Goal: Task Accomplishment & Management: Use online tool/utility

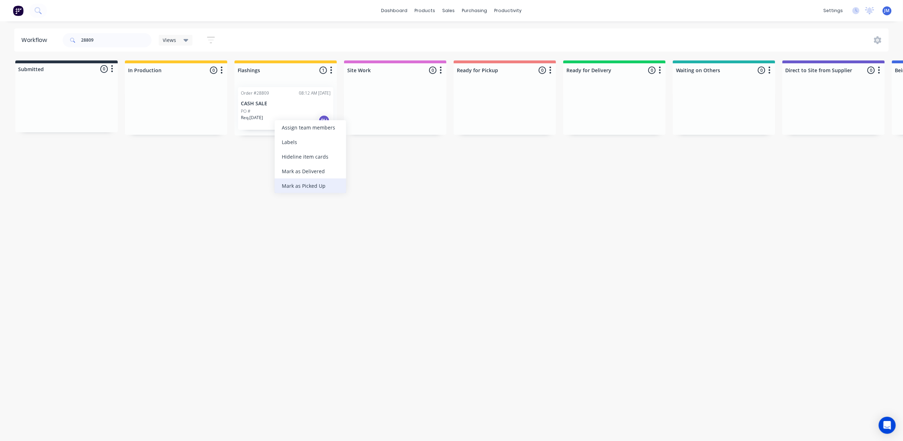
click at [297, 185] on div "Mark as Picked Up" at bounding box center [311, 186] width 72 height 15
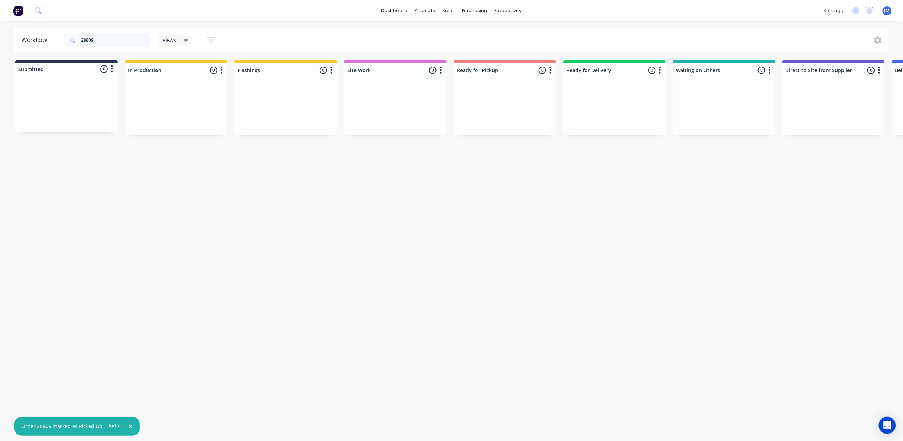
click at [105, 43] on input "28809" at bounding box center [116, 40] width 70 height 14
type input "2"
drag, startPoint x: 55, startPoint y: 107, endPoint x: 267, endPoint y: 95, distance: 212.4
click at [267, 96] on div "Submitted 1 Status colour #273444 hex #273444 Save Cancel Summaries Total order…" at bounding box center [640, 97] width 1290 height 75
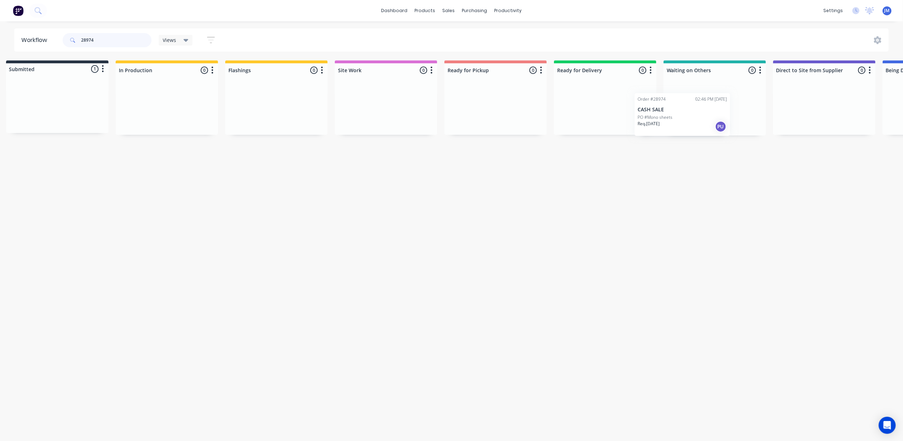
scroll to position [0, 16]
drag, startPoint x: 52, startPoint y: 116, endPoint x: 672, endPoint y: 122, distance: 620.6
click at [672, 122] on div "Submitted 1 Status colour #273444 hex #273444 Save Cancel Summaries Total order…" at bounding box center [624, 97] width 1290 height 75
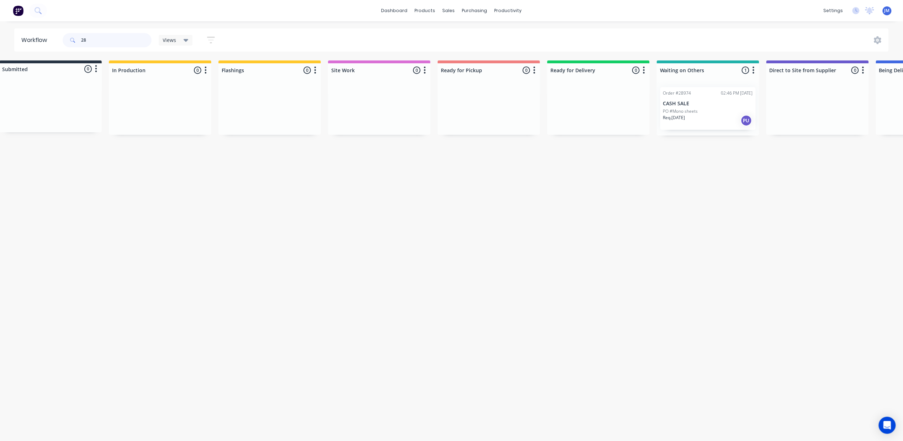
type input "2"
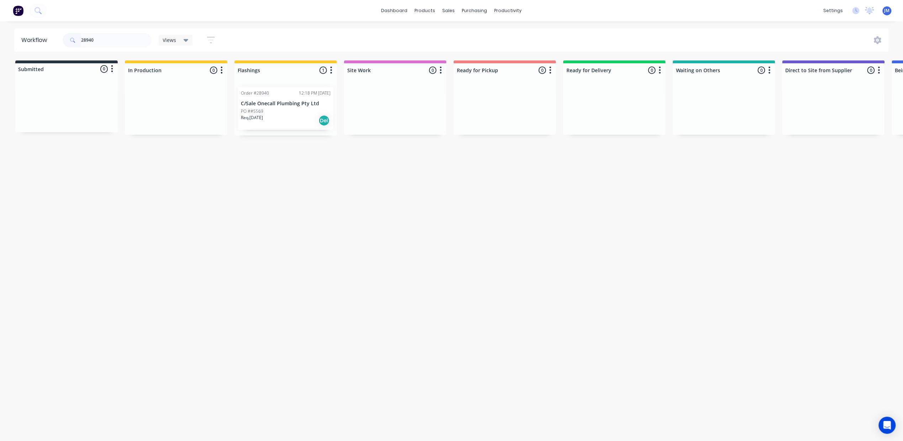
click at [296, 111] on div "PO ##5569" at bounding box center [286, 111] width 90 height 6
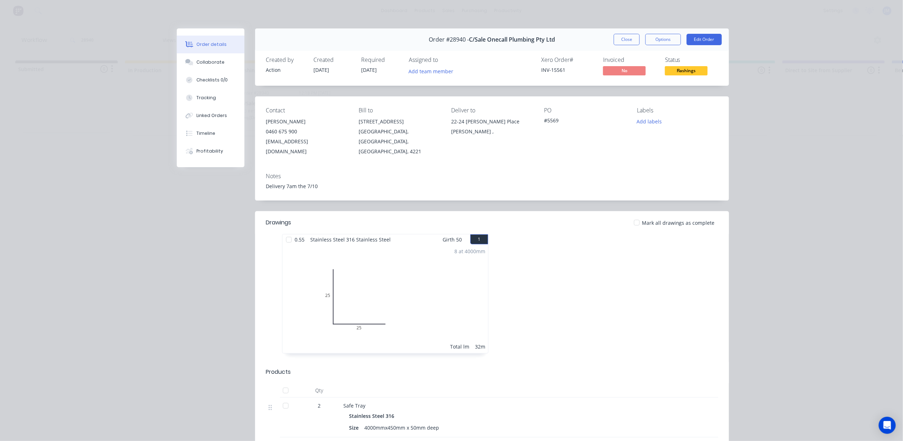
click at [618, 46] on div "Order #28940 - C/Sale Onecall Plumbing Pty Ltd Close Options Edit Order" at bounding box center [492, 39] width 474 height 22
click at [618, 39] on button "Close" at bounding box center [627, 39] width 26 height 11
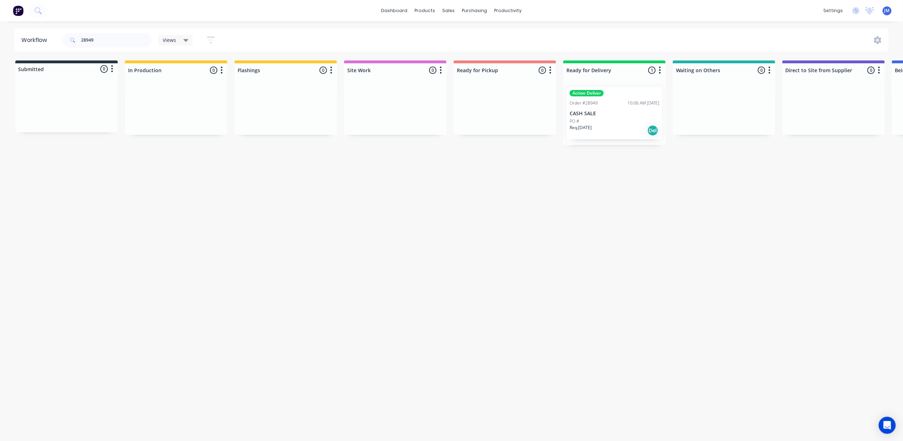
click at [612, 106] on div "Order #28949 10:06 AM [DATE]" at bounding box center [615, 103] width 90 height 6
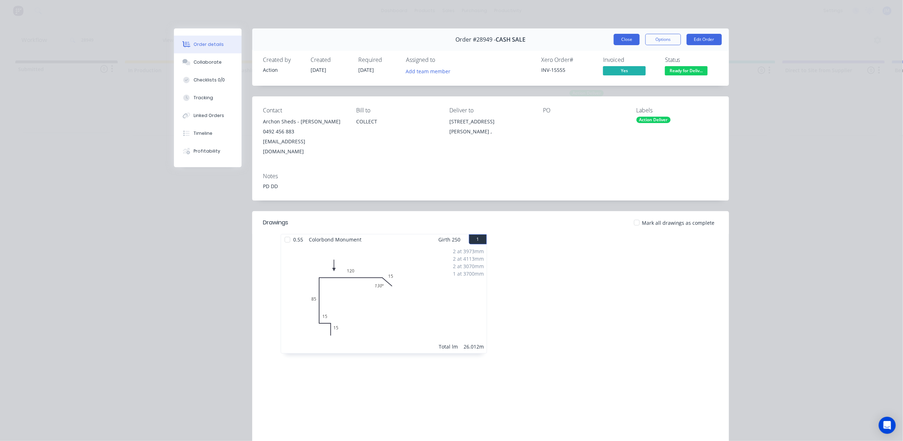
click at [621, 40] on button "Close" at bounding box center [627, 39] width 26 height 11
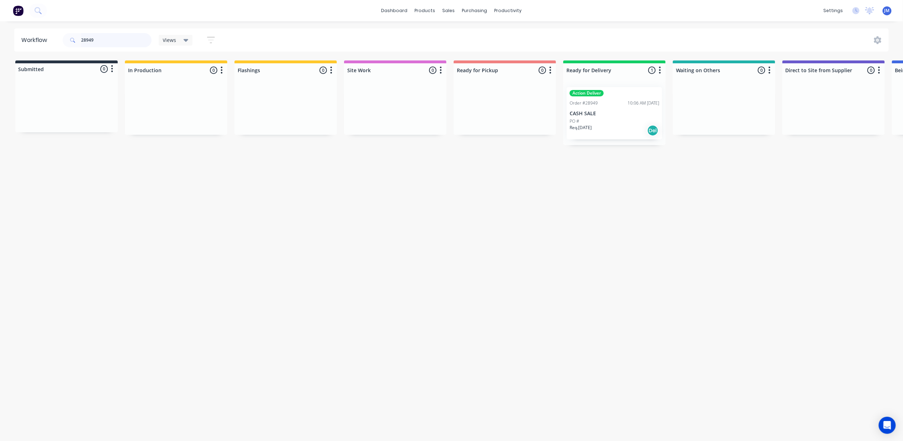
click at [105, 41] on input "28949" at bounding box center [116, 40] width 70 height 14
type input "2"
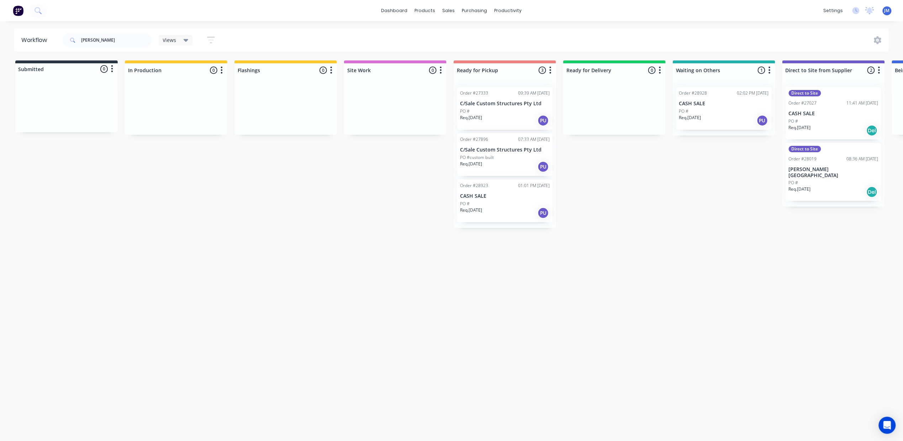
click at [511, 215] on div "Req. [DATE] PU" at bounding box center [505, 213] width 90 height 12
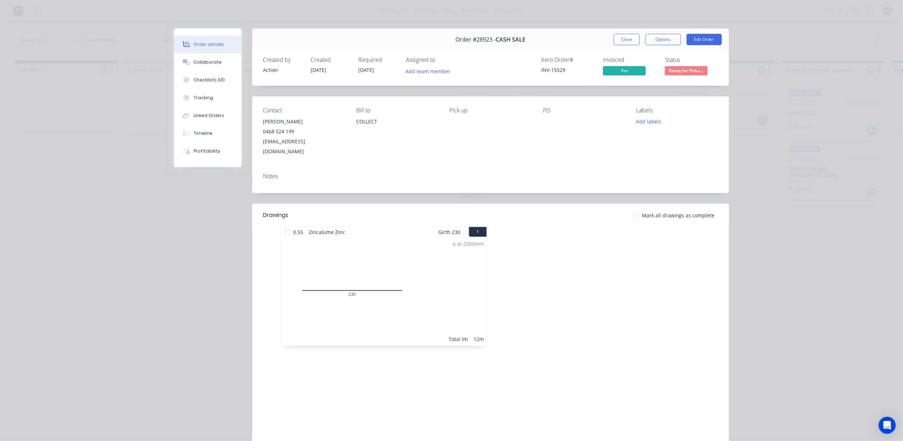
click at [668, 67] on span "Ready for Picku..." at bounding box center [686, 70] width 43 height 9
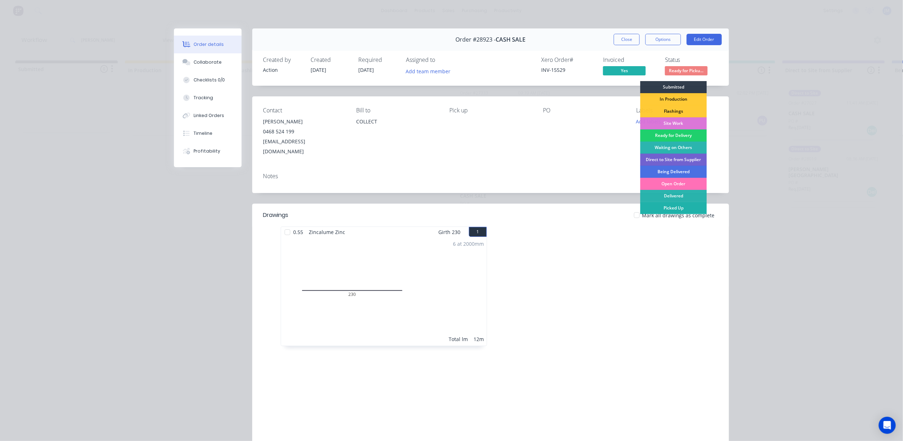
click at [665, 205] on div "Picked Up" at bounding box center [673, 208] width 67 height 12
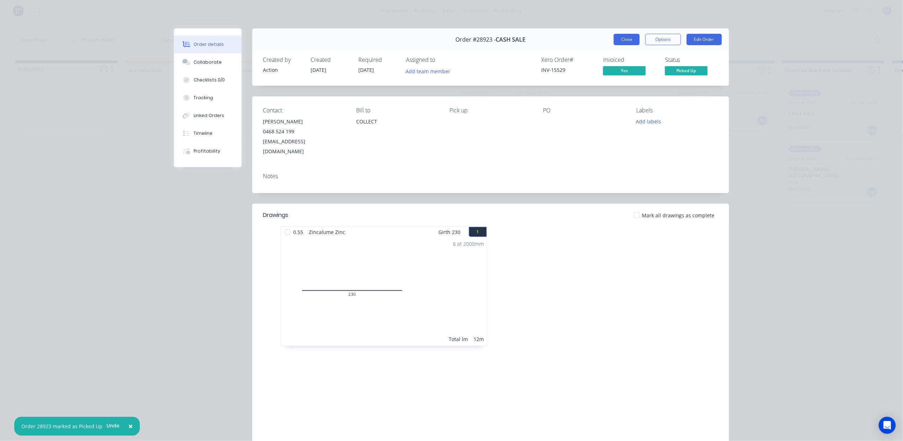
click at [623, 39] on button "Close" at bounding box center [627, 39] width 26 height 11
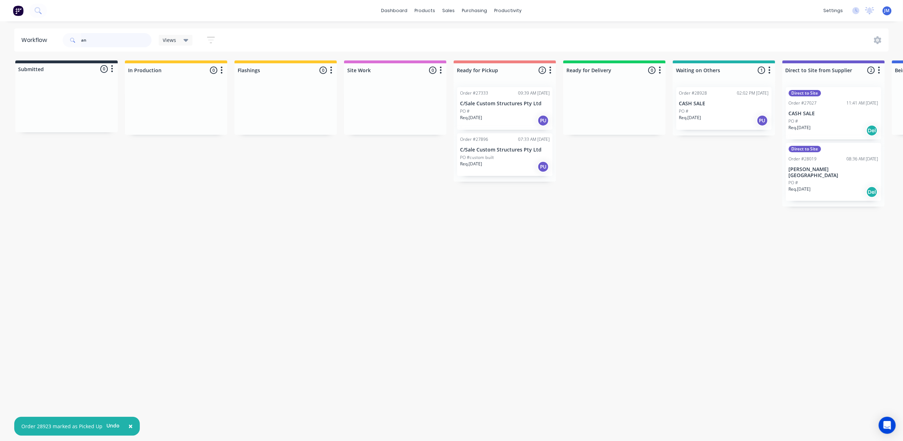
type input "a"
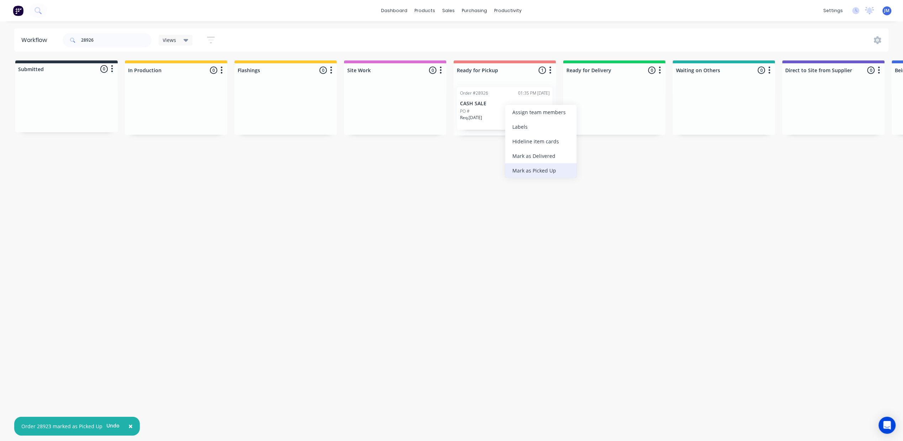
click at [565, 169] on div "Mark as Picked Up" at bounding box center [541, 170] width 72 height 15
click at [96, 43] on input "28926" at bounding box center [116, 40] width 70 height 14
type input "2"
